Goal: Task Accomplishment & Management: Use online tool/utility

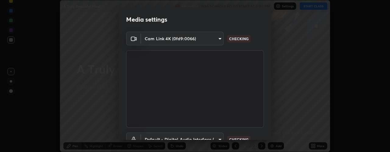
scroll to position [48, 0]
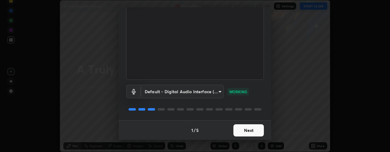
click at [234, 131] on button "Next" at bounding box center [249, 130] width 30 height 12
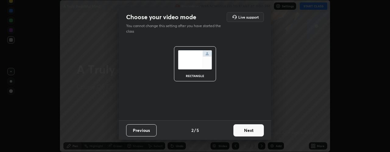
click at [239, 129] on button "Next" at bounding box center [249, 130] width 30 height 12
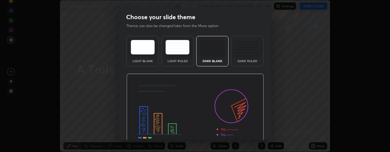
scroll to position [31, 0]
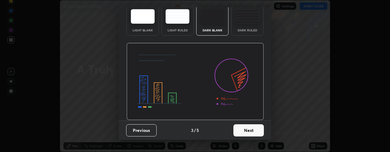
click at [234, 127] on button "Next" at bounding box center [249, 130] width 30 height 12
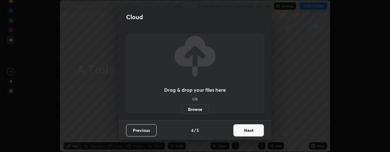
click at [238, 131] on button "Next" at bounding box center [249, 130] width 30 height 12
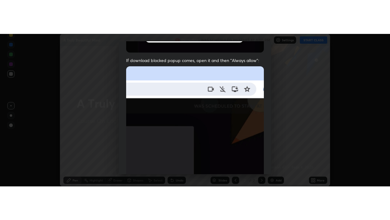
scroll to position [172, 0]
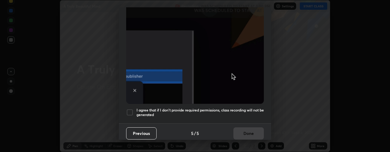
click at [130, 109] on div at bounding box center [129, 112] width 7 height 7
click at [236, 130] on button "Done" at bounding box center [249, 133] width 30 height 12
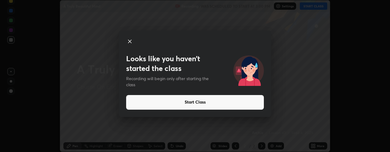
click at [246, 101] on button "Start Class" at bounding box center [195, 102] width 138 height 15
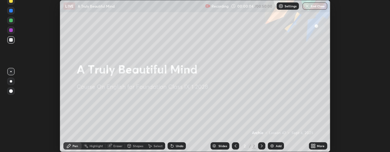
click at [322, 147] on div "More" at bounding box center [321, 146] width 8 height 3
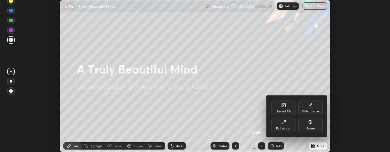
click at [289, 127] on div "Full screen" at bounding box center [283, 128] width 15 height 3
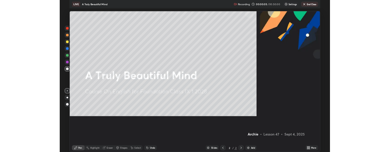
scroll to position [220, 390]
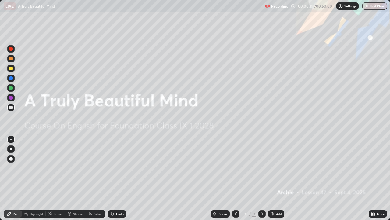
click at [374, 152] on icon at bounding box center [375, 215] width 2 height 2
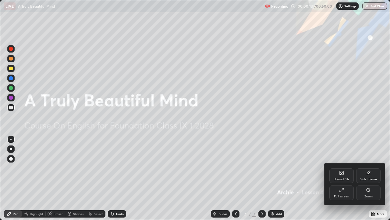
click at [364, 152] on div "Zoom" at bounding box center [368, 192] width 24 height 15
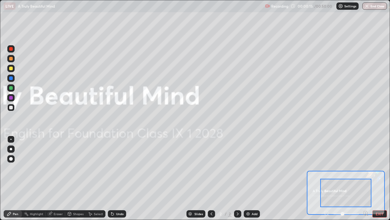
click at [327, 152] on div at bounding box center [346, 213] width 45 height 7
click at [375, 152] on button "EXIT" at bounding box center [380, 213] width 15 height 7
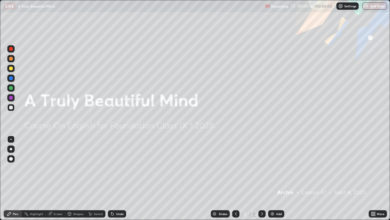
click at [373, 152] on icon at bounding box center [373, 215] width 2 height 2
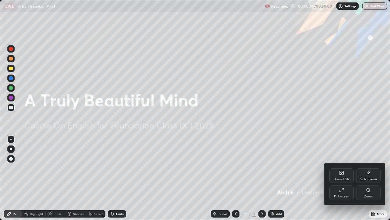
click at [339, 152] on div "Upload File" at bounding box center [342, 175] width 24 height 15
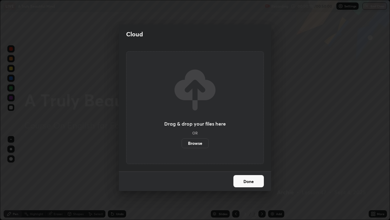
click at [205, 144] on label "Browse" at bounding box center [195, 143] width 27 height 10
click at [182, 144] on input "Browse" at bounding box center [182, 143] width 0 height 10
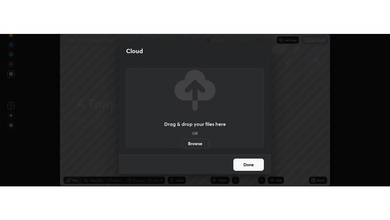
scroll to position [30341, 30103]
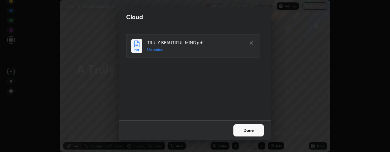
click at [241, 130] on button "Done" at bounding box center [249, 130] width 30 height 12
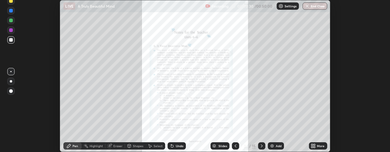
click at [319, 147] on div "More" at bounding box center [321, 146] width 8 height 3
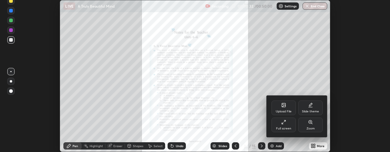
click at [293, 127] on div "Full screen" at bounding box center [284, 125] width 24 height 15
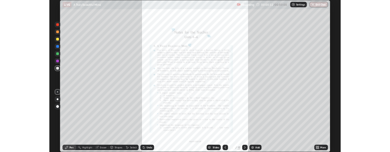
scroll to position [220, 390]
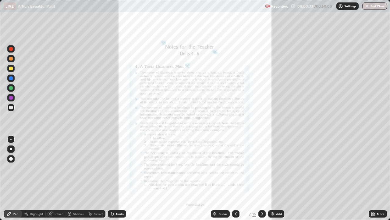
click at [262, 152] on icon at bounding box center [262, 213] width 2 height 3
click at [262, 152] on icon at bounding box center [262, 213] width 5 height 5
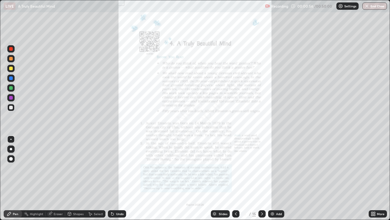
click at [374, 152] on icon at bounding box center [375, 213] width 2 height 2
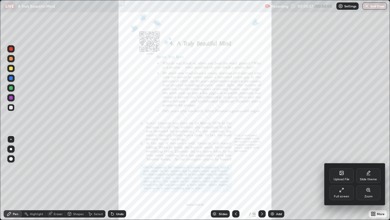
click at [366, 152] on div "Zoom" at bounding box center [369, 196] width 8 height 3
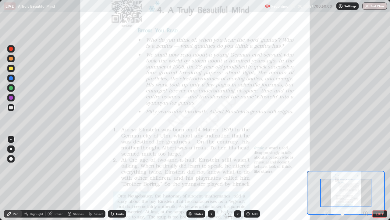
click at [366, 152] on icon at bounding box center [366, 213] width 2 height 0
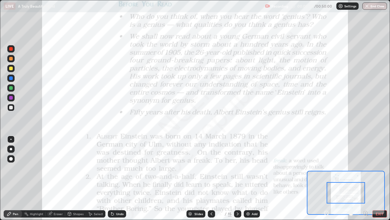
click at [366, 152] on icon at bounding box center [366, 213] width 2 height 0
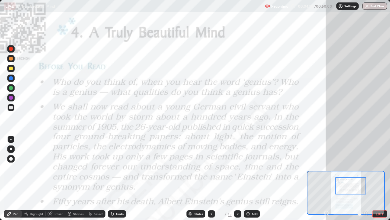
click at [10, 59] on div at bounding box center [11, 59] width 4 height 4
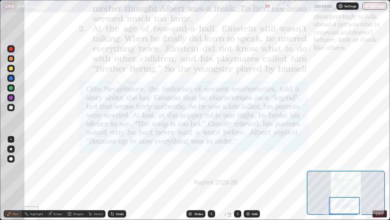
click at [238, 152] on icon at bounding box center [237, 213] width 5 height 5
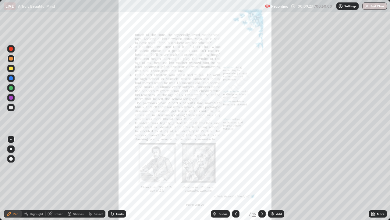
click at [235, 152] on icon at bounding box center [236, 213] width 5 height 5
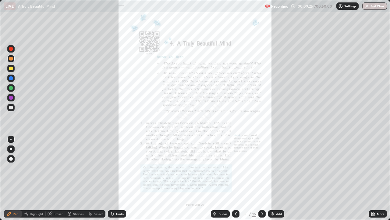
click at [378, 152] on div "More" at bounding box center [381, 213] width 8 height 3
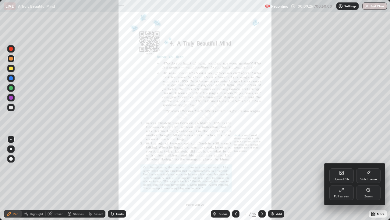
click at [368, 152] on div "Zoom" at bounding box center [369, 196] width 8 height 3
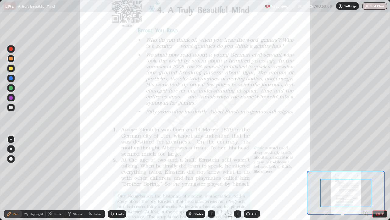
click at [366, 152] on icon at bounding box center [366, 213] width 2 height 0
click at [365, 152] on icon at bounding box center [366, 213] width 6 height 6
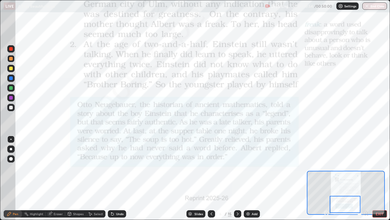
click at [237, 152] on icon at bounding box center [237, 213] width 5 height 5
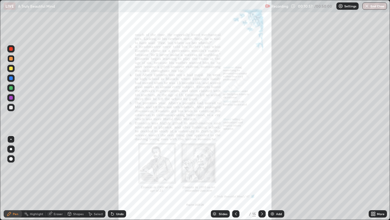
click at [381, 152] on div "More" at bounding box center [381, 213] width 8 height 3
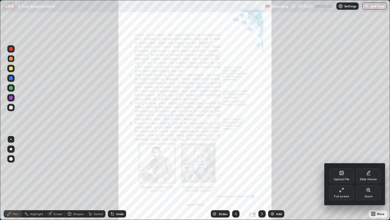
click at [371, 152] on div "Zoom" at bounding box center [368, 192] width 24 height 15
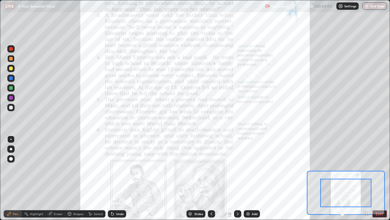
click at [366, 152] on icon at bounding box center [366, 213] width 2 height 0
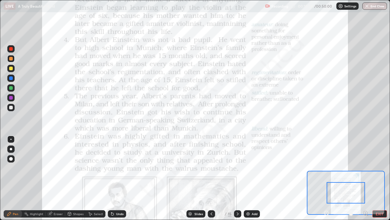
click at [366, 152] on icon at bounding box center [366, 213] width 2 height 0
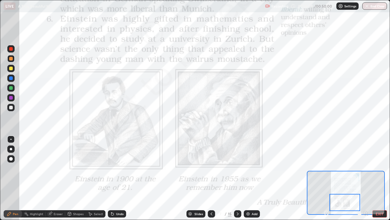
click at [237, 152] on icon at bounding box center [237, 213] width 5 height 5
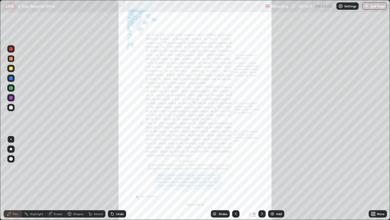
click at [380, 152] on div "More" at bounding box center [381, 213] width 8 height 3
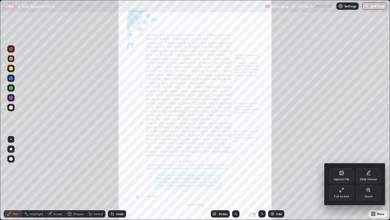
click at [373, 152] on div "Zoom" at bounding box center [368, 192] width 24 height 15
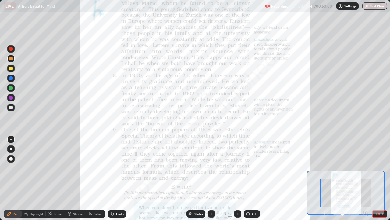
click at [366, 152] on icon at bounding box center [366, 213] width 2 height 0
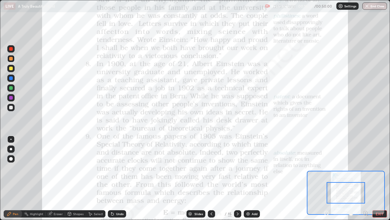
click at [366, 152] on icon at bounding box center [366, 213] width 2 height 0
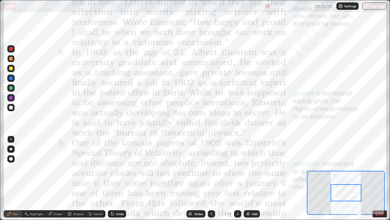
click at [365, 152] on div at bounding box center [346, 213] width 45 height 7
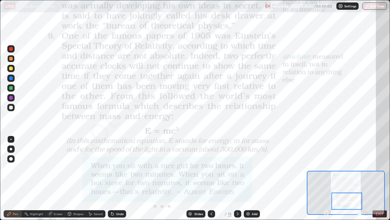
click at [238, 152] on icon at bounding box center [237, 213] width 5 height 5
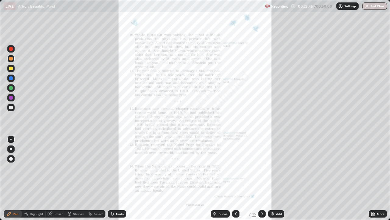
click at [374, 152] on icon at bounding box center [375, 215] width 2 height 2
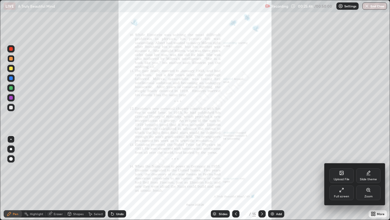
click at [368, 152] on div "Zoom" at bounding box center [368, 192] width 24 height 15
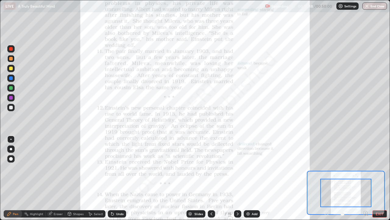
click at [366, 152] on icon at bounding box center [366, 213] width 2 height 0
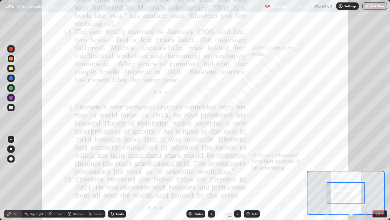
click at [366, 152] on icon at bounding box center [366, 213] width 2 height 0
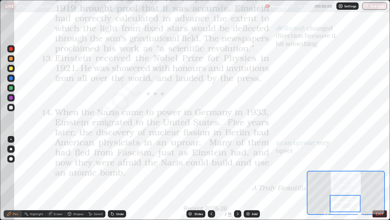
click at [237, 152] on icon at bounding box center [237, 213] width 5 height 5
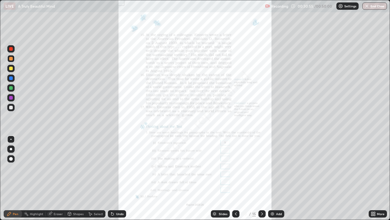
click at [374, 152] on icon at bounding box center [375, 213] width 2 height 2
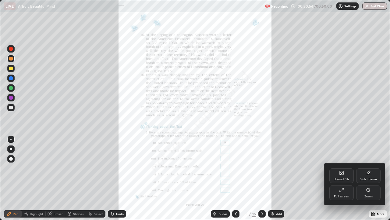
click at [368, 152] on div "Zoom" at bounding box center [369, 196] width 8 height 3
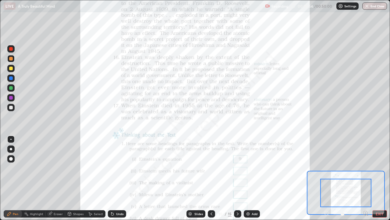
click at [366, 152] on icon at bounding box center [366, 213] width 2 height 0
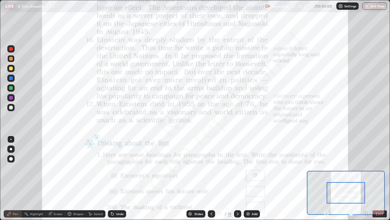
click at [366, 152] on icon at bounding box center [366, 213] width 2 height 0
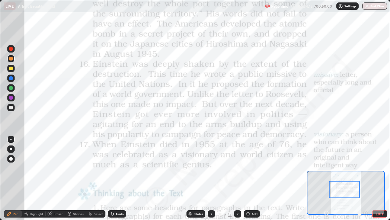
click at [358, 152] on div at bounding box center [344, 189] width 31 height 17
click at [371, 6] on button "End Class" at bounding box center [375, 5] width 25 height 7
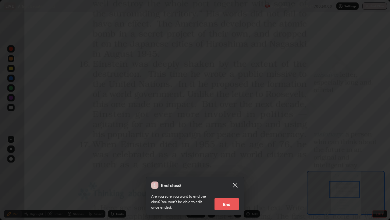
click at [224, 152] on button "End" at bounding box center [227, 204] width 24 height 12
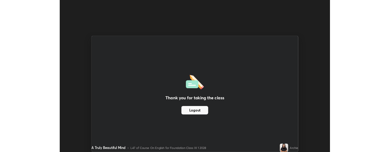
scroll to position [30341, 30103]
